Goal: Information Seeking & Learning: Find specific fact

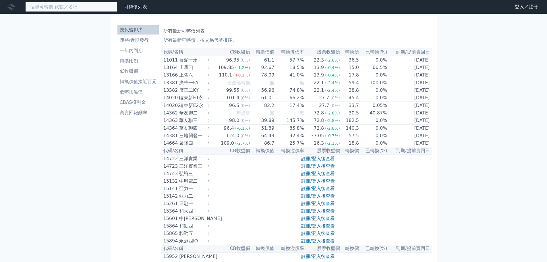
click at [38, 10] on input at bounding box center [71, 7] width 92 height 10
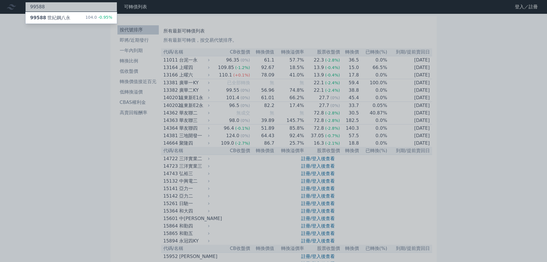
type input "99588"
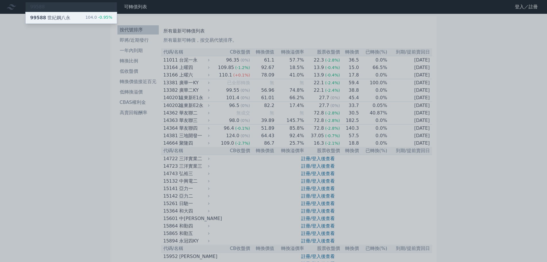
click at [50, 22] on div "99588 世紀鋼八永 104.0 -0.95%" at bounding box center [71, 17] width 91 height 11
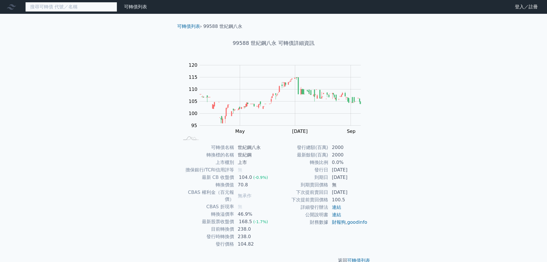
click at [54, 8] on input at bounding box center [71, 7] width 92 height 10
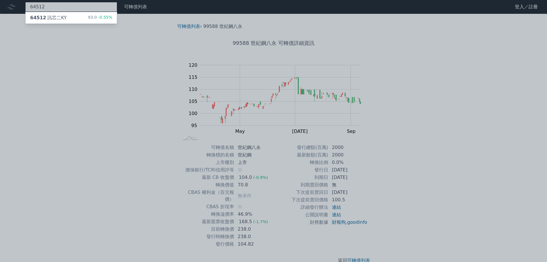
type input "64512"
click at [53, 18] on div "64512 訊芯二KY" at bounding box center [48, 17] width 36 height 7
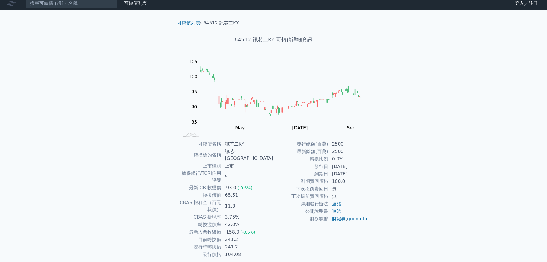
scroll to position [4, 0]
